Goal: Task Accomplishment & Management: Manage account settings

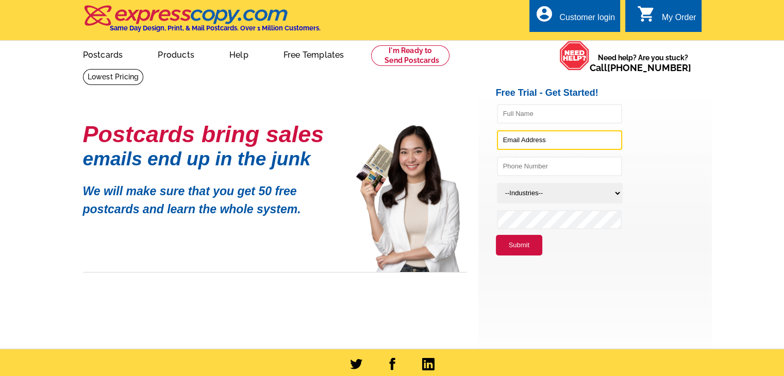
type input "[PERSON_NAME][EMAIL_ADDRESS][DOMAIN_NAME]"
click at [582, 14] on div "Customer login" at bounding box center [587, 20] width 56 height 14
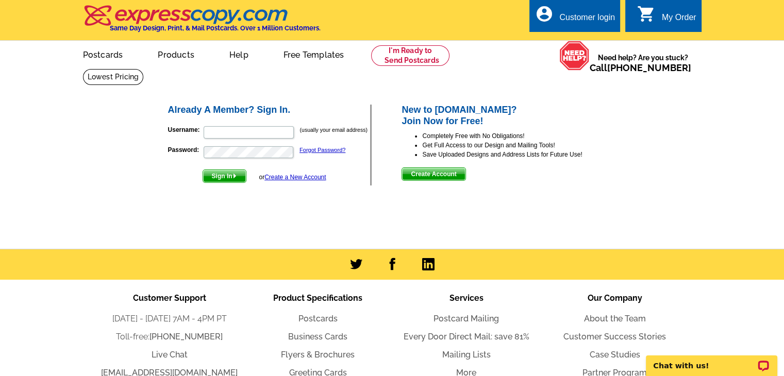
type input "[PERSON_NAME][EMAIL_ADDRESS][DOMAIN_NAME]"
click at [221, 175] on span "Sign In" at bounding box center [224, 176] width 43 height 12
